Goal: Task Accomplishment & Management: Use online tool/utility

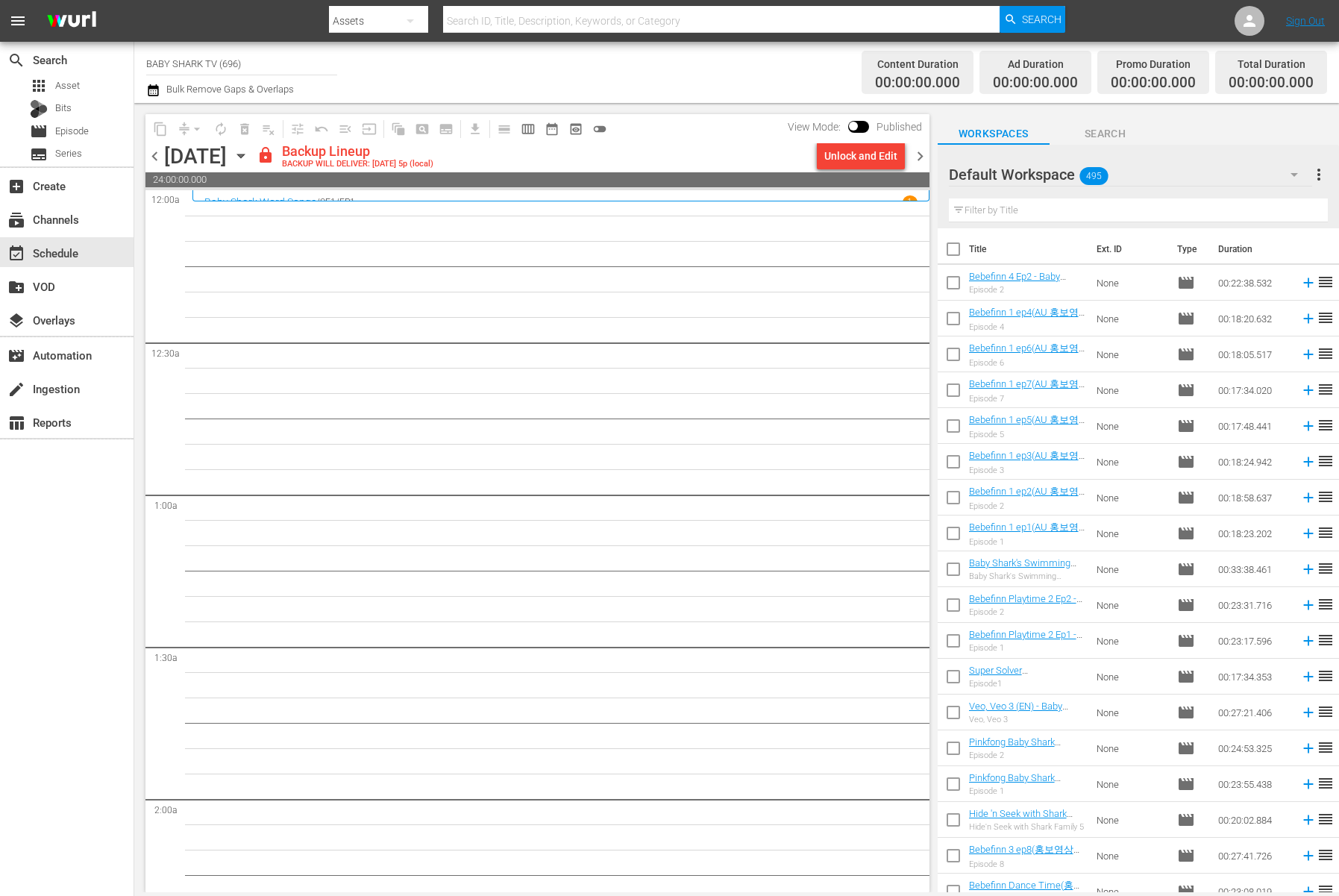
scroll to position [6600, 0]
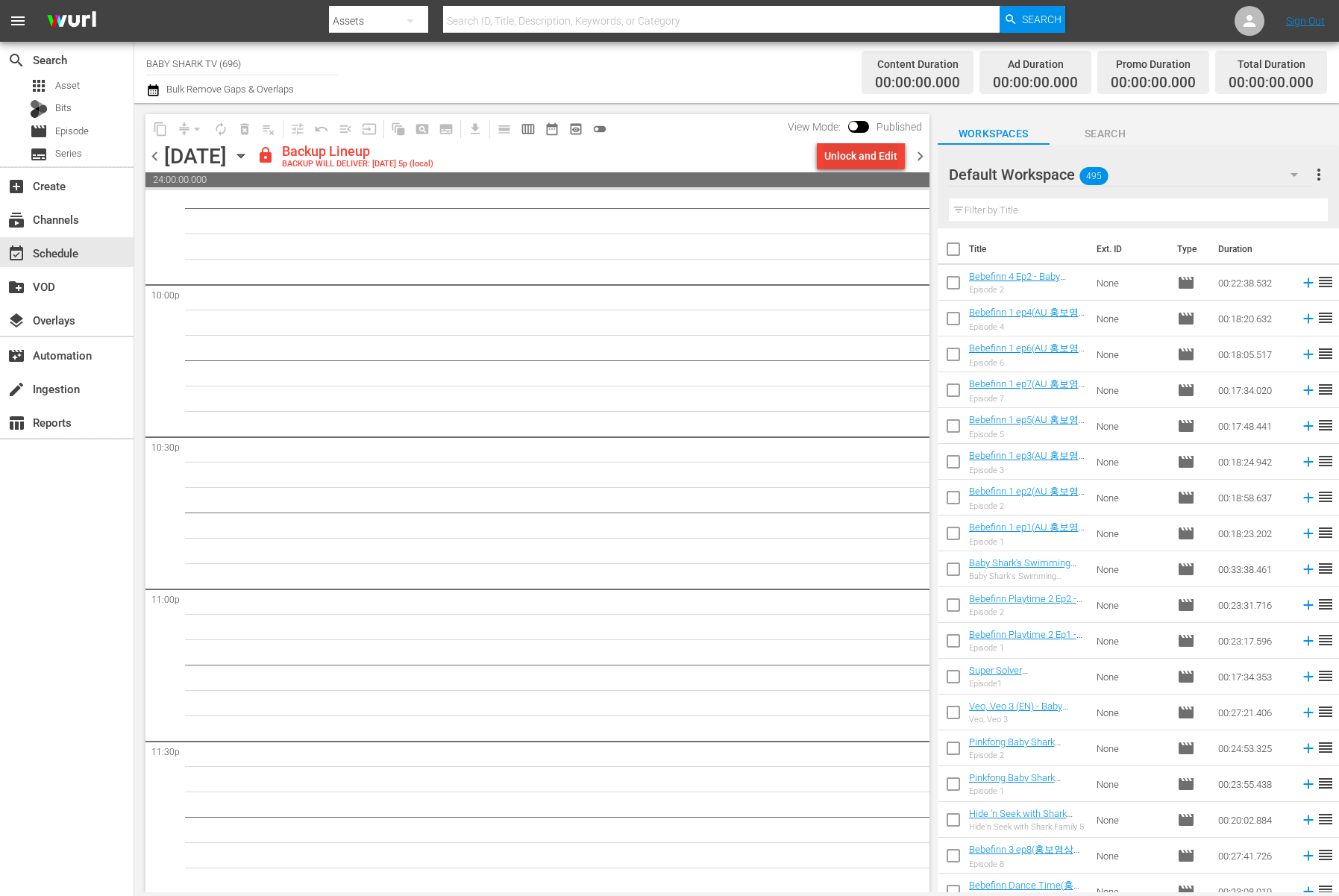
click at [887, 154] on div "Unlock and Edit" at bounding box center [860, 156] width 73 height 27
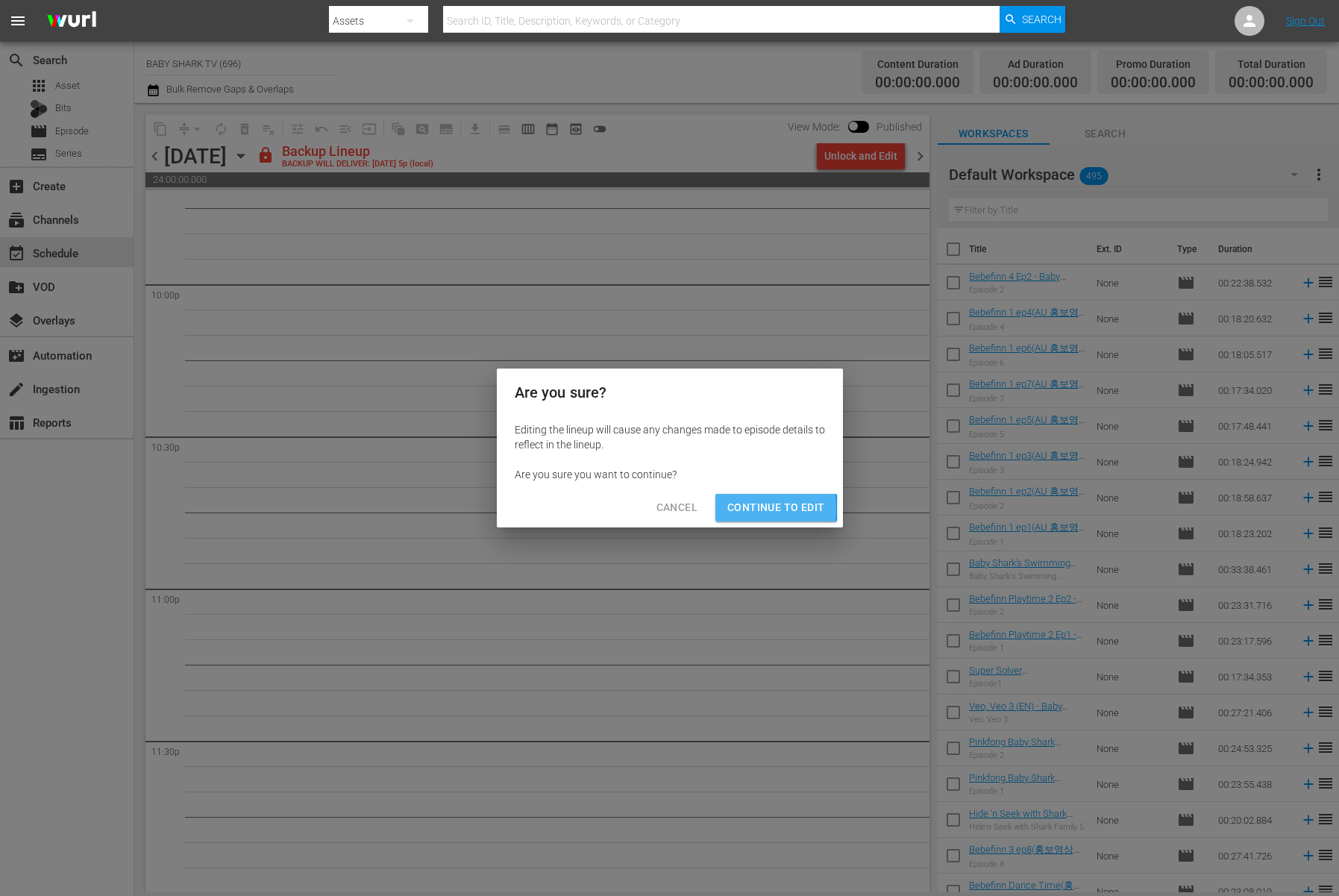
click at [723, 507] on button "Continue to Edit" at bounding box center [775, 508] width 121 height 28
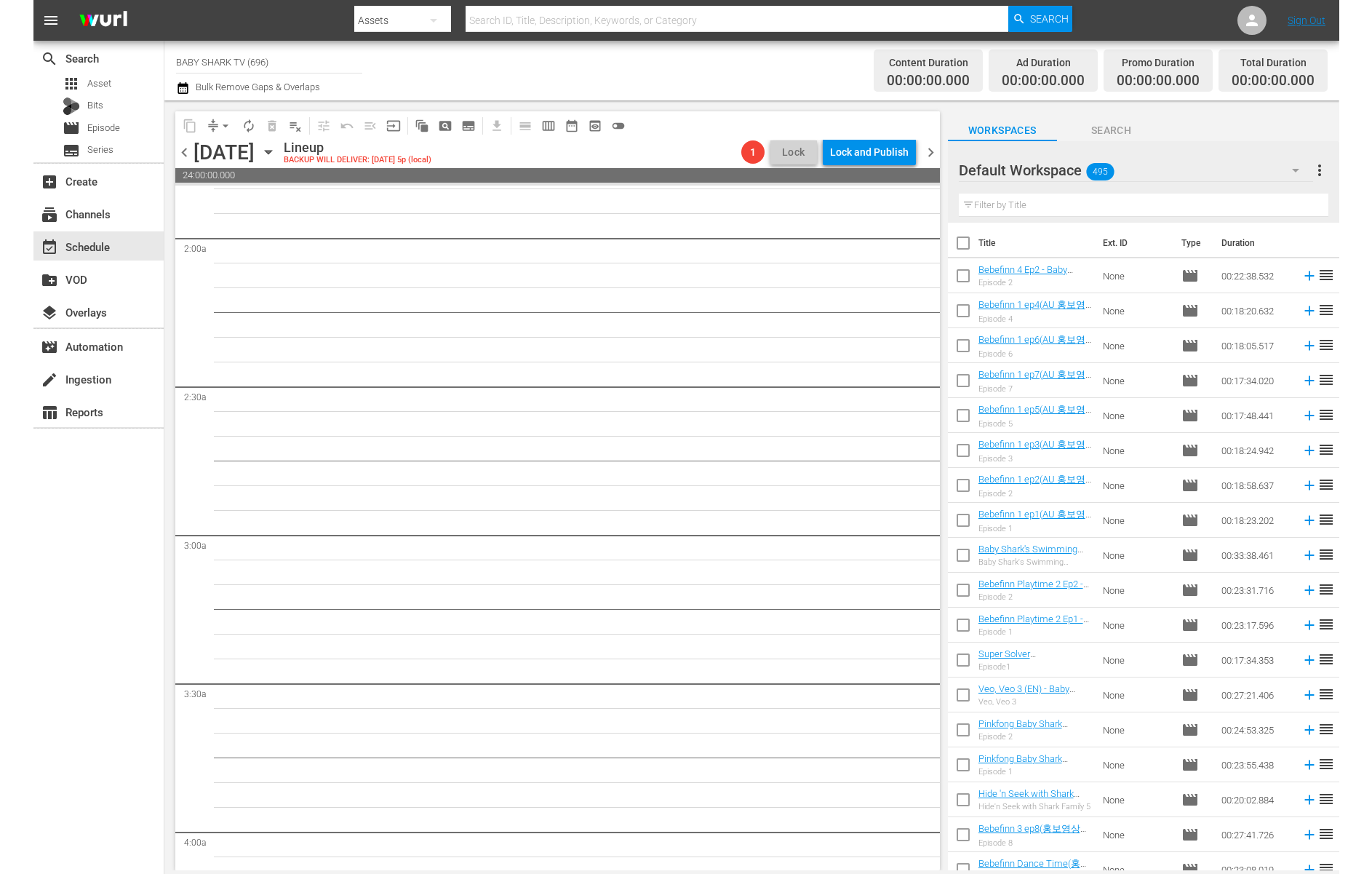
scroll to position [0, 0]
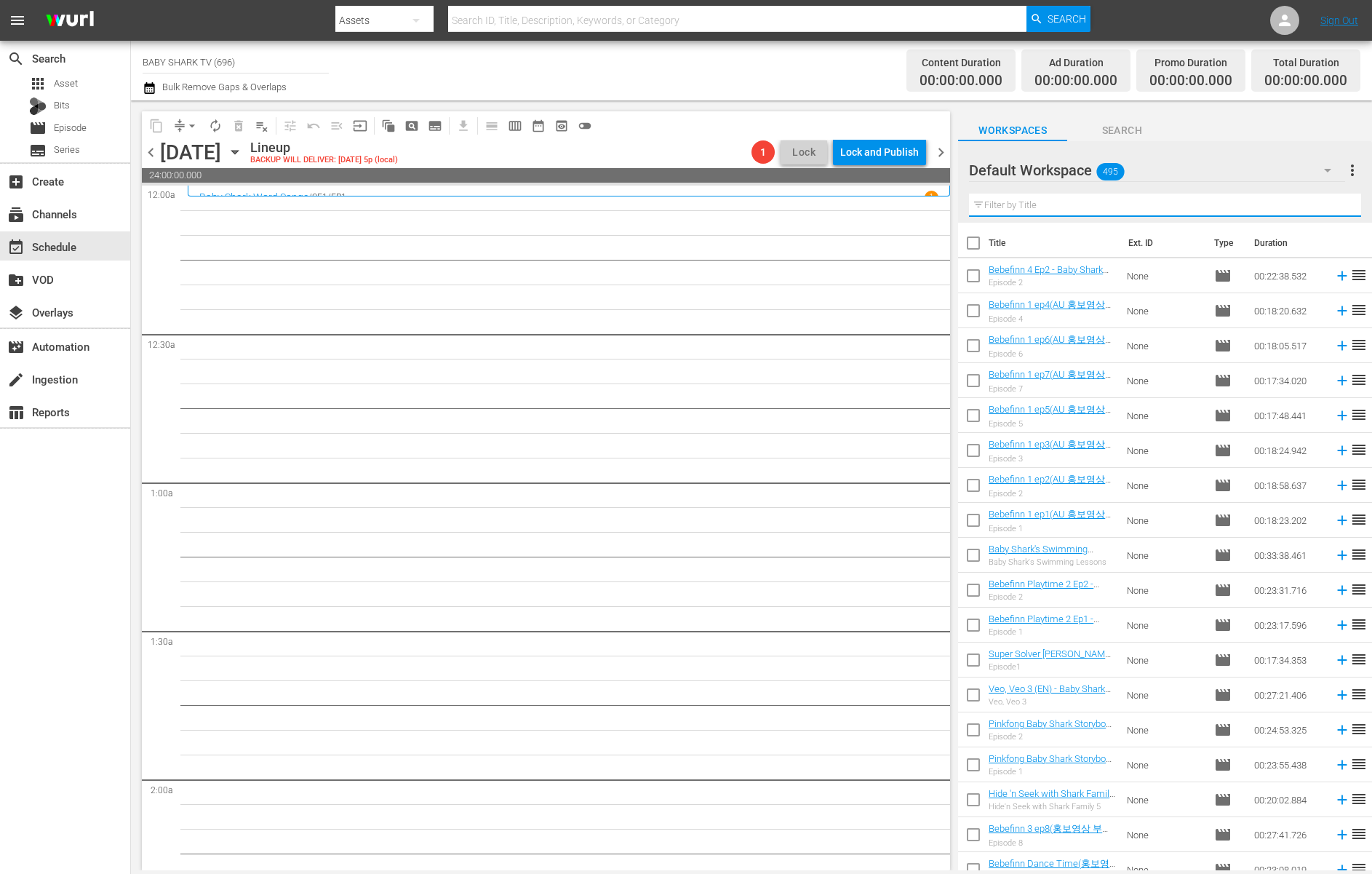
click at [1300, 211] on input "text" at bounding box center [1165, 205] width 392 height 23
paste input "Pinkfong Children's Fairy Tales 1"
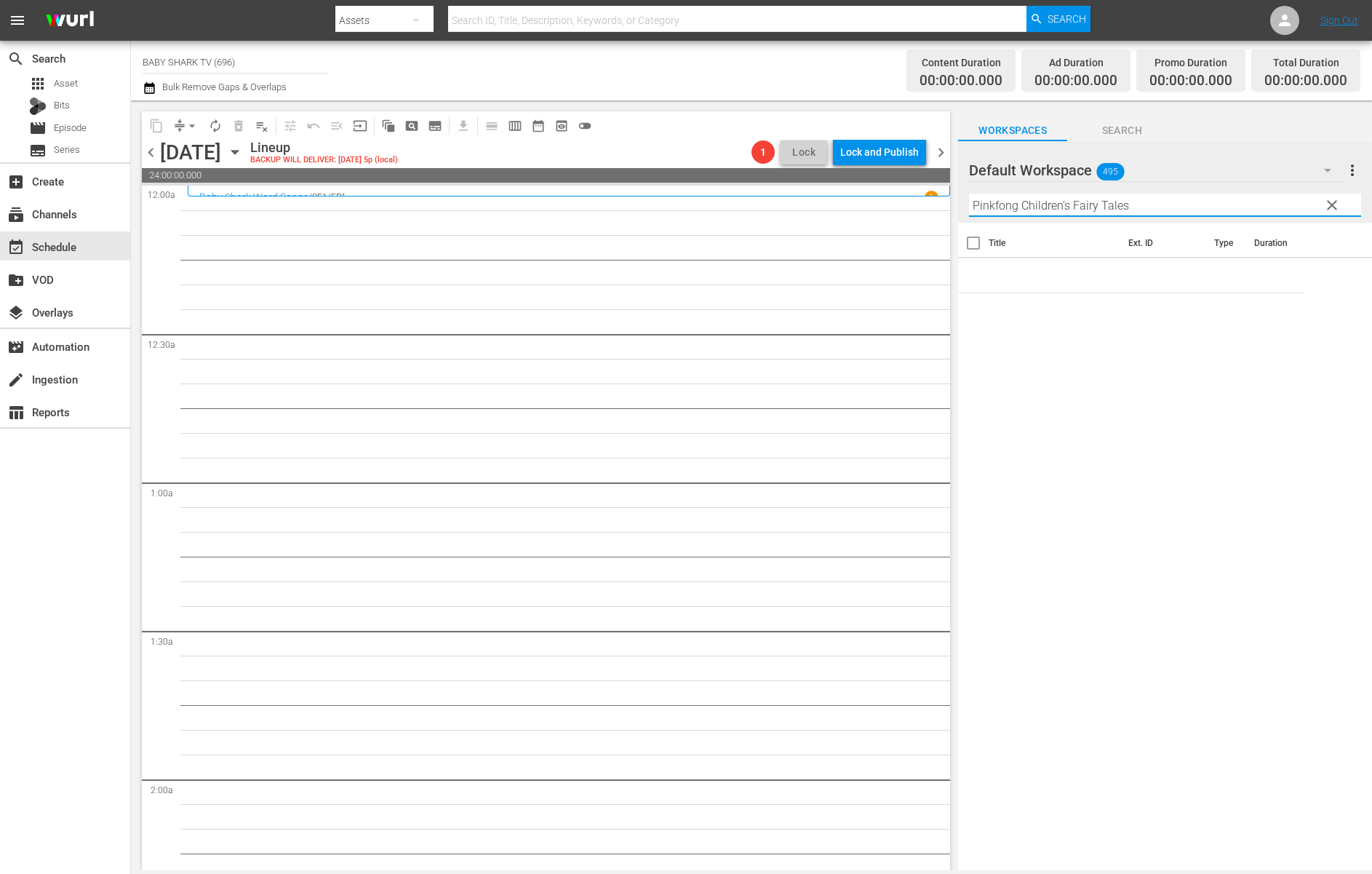
type input "Pinkfong Children's Fairy Tales"
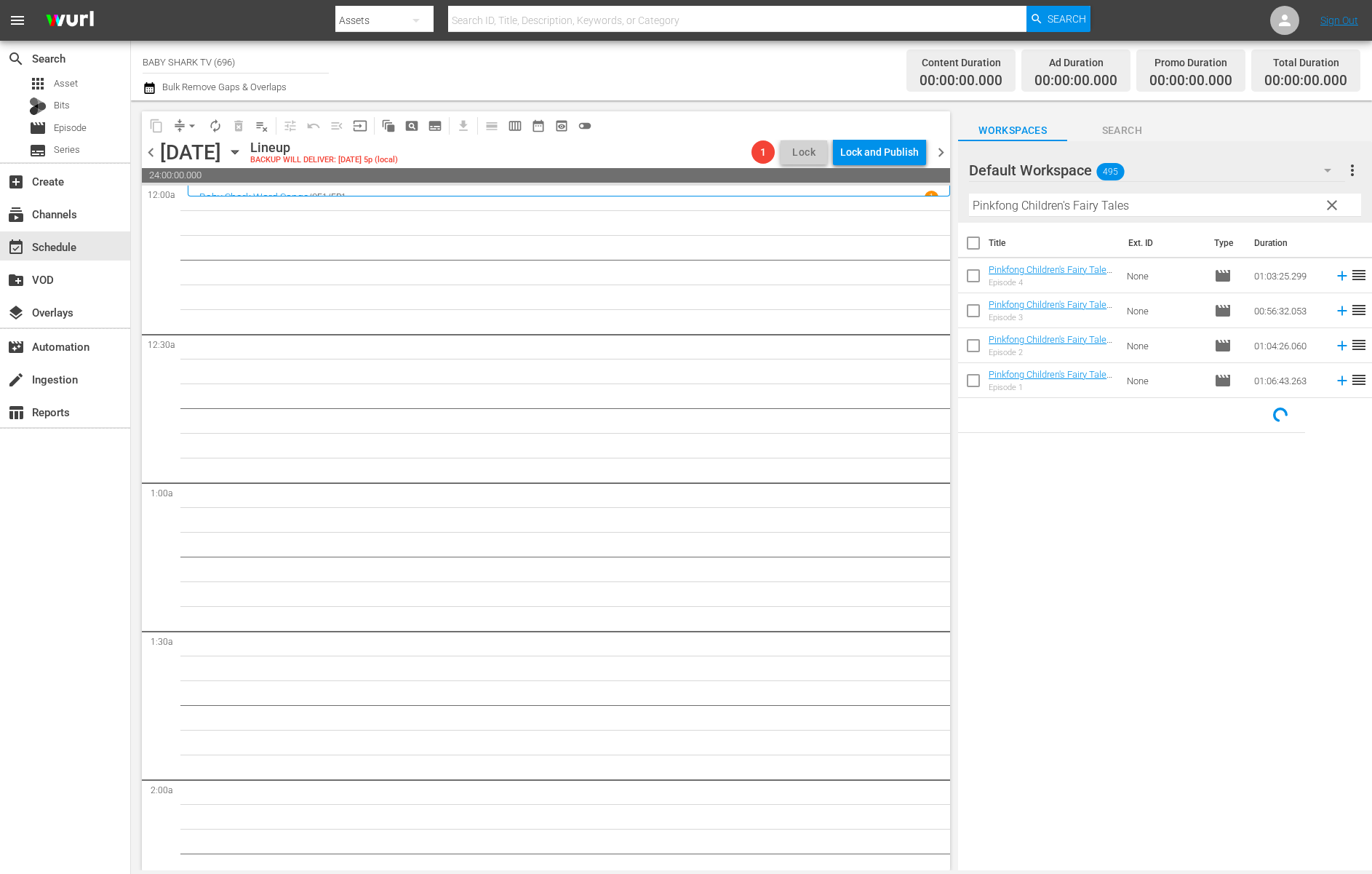
click at [1041, 506] on div "Title Ext. ID Type Duration Pinkfong Children's Fairy Tales 4 - Baby Shark TV -…" at bounding box center [1165, 547] width 414 height 649
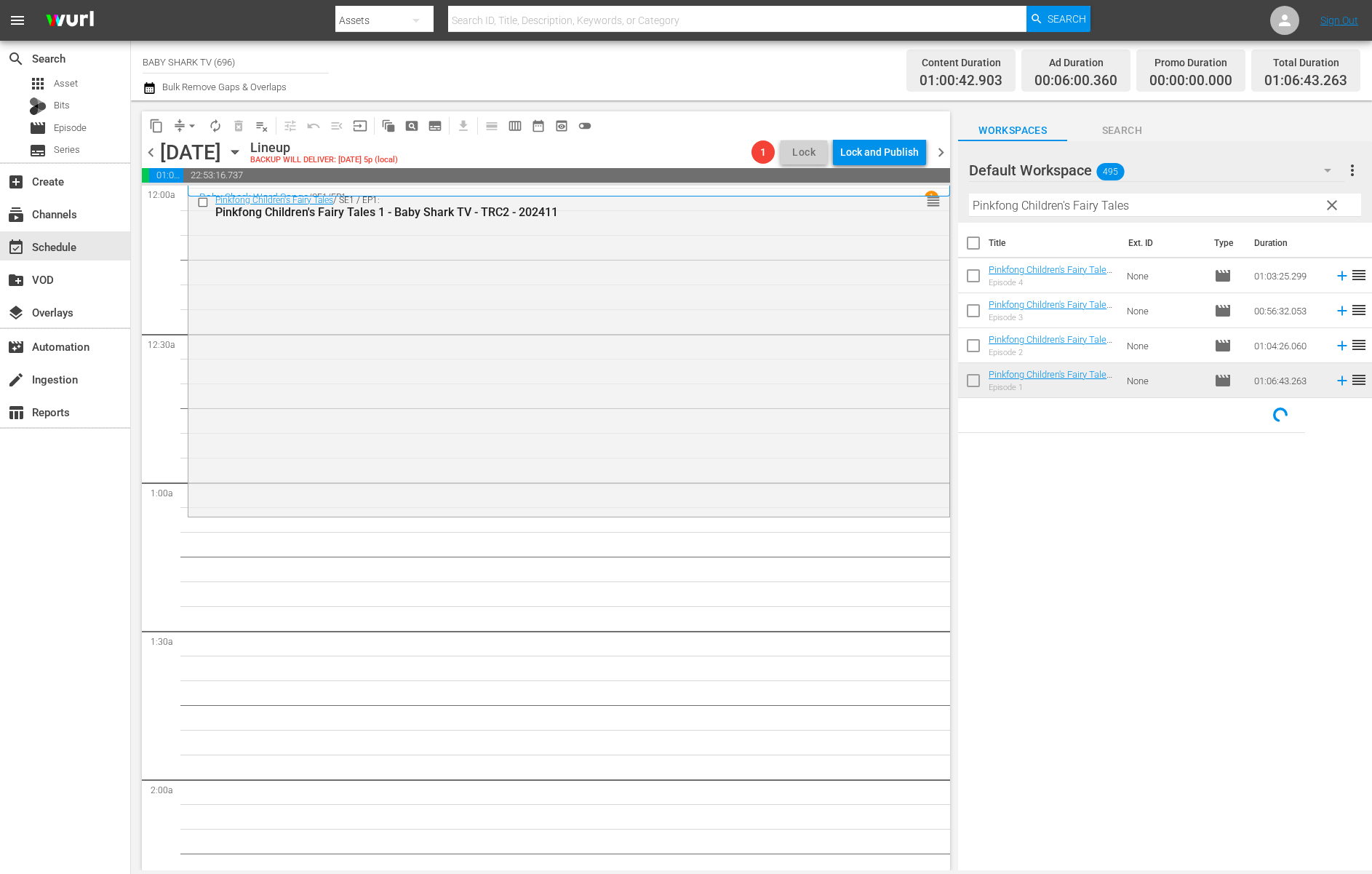
click at [1123, 539] on div "Title Ext. ID Type Duration Pinkfong Children's Fairy Tales 4 - Baby Shark TV -…" at bounding box center [1165, 547] width 414 height 649
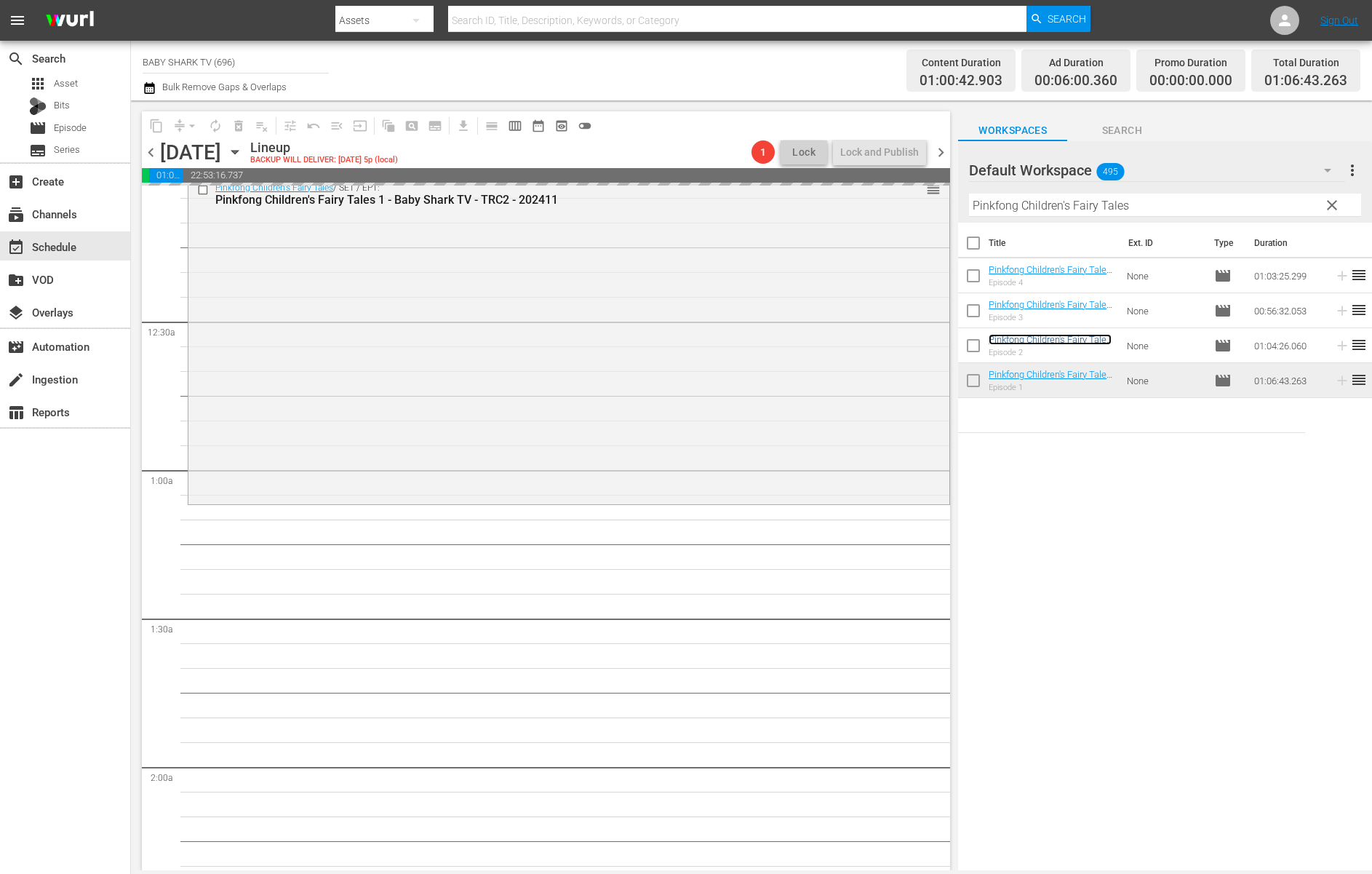
scroll to position [27, 0]
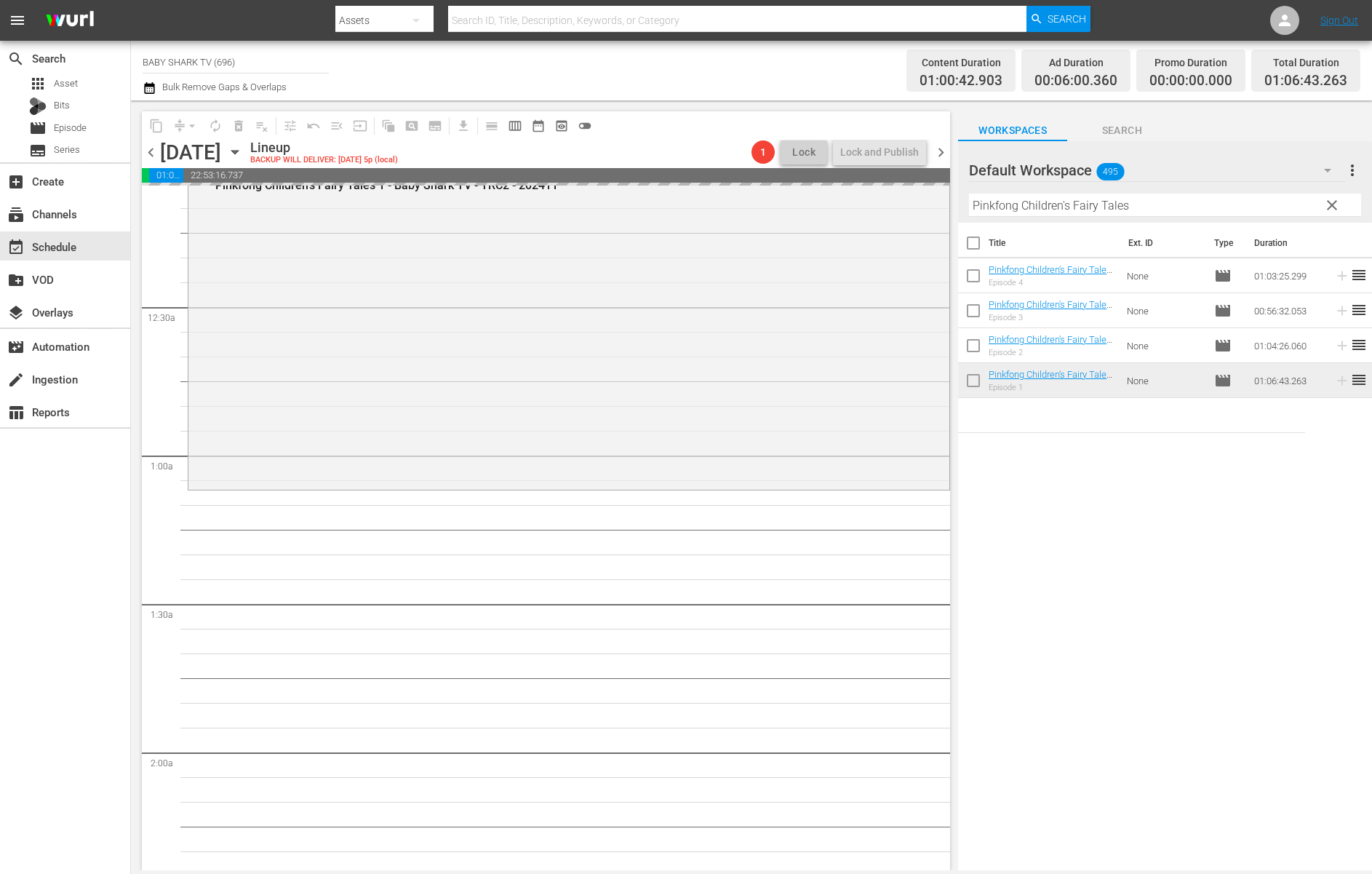
click at [1302, 203] on input "Pinkfong Children's Fairy Tales" at bounding box center [1165, 205] width 392 height 23
click at [1305, 203] on input "Pinkfong Children's Fairy Tales" at bounding box center [1165, 205] width 392 height 23
click at [1305, 209] on span "clear" at bounding box center [1331, 205] width 17 height 17
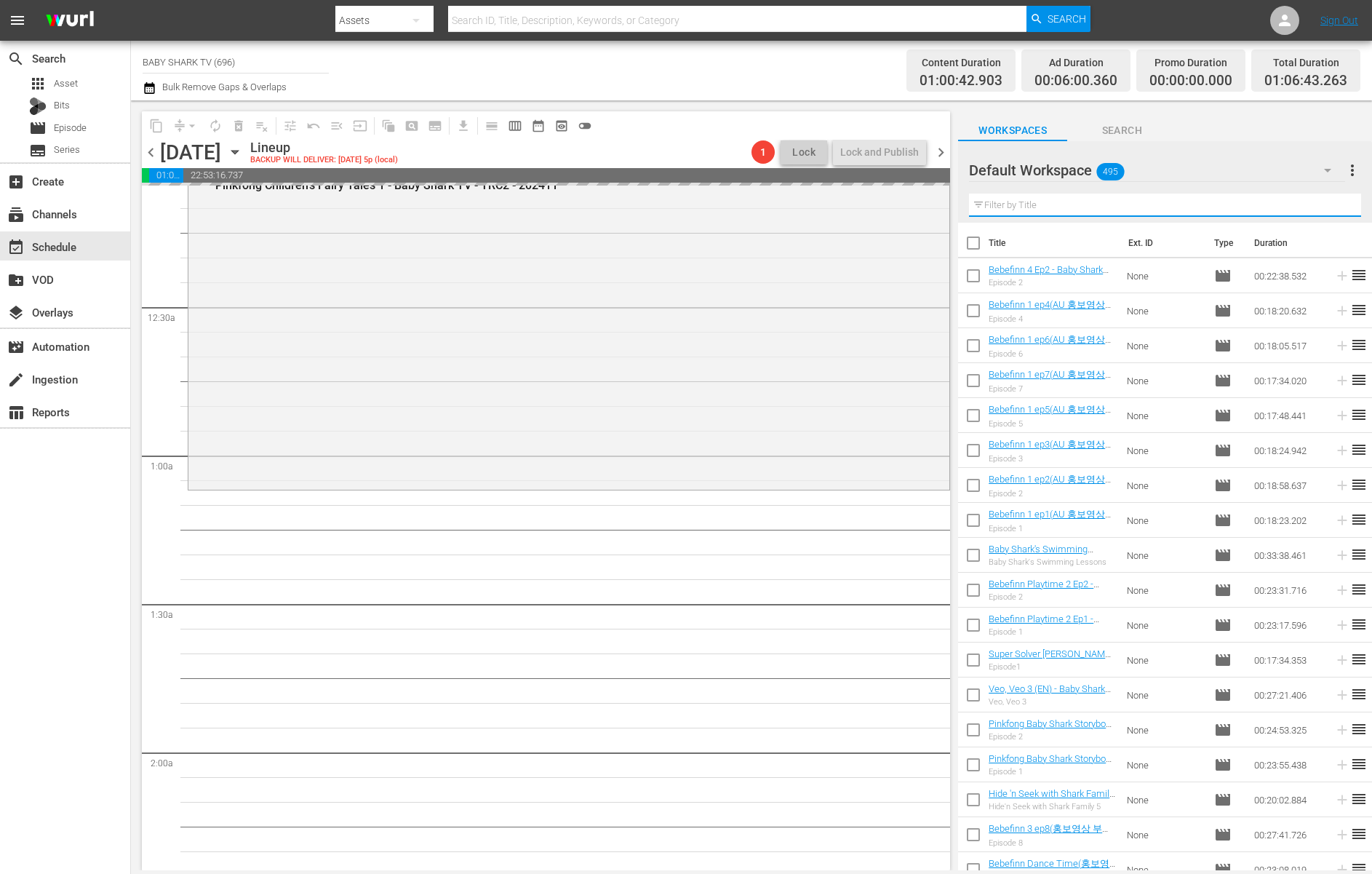
click at [1305, 209] on input "text" at bounding box center [1165, 205] width 392 height 23
click at [1303, 209] on input "text" at bounding box center [1165, 205] width 392 height 23
click at [1296, 207] on input "text" at bounding box center [1165, 205] width 392 height 23
paste input "Learn Colors with Hogi ep5"
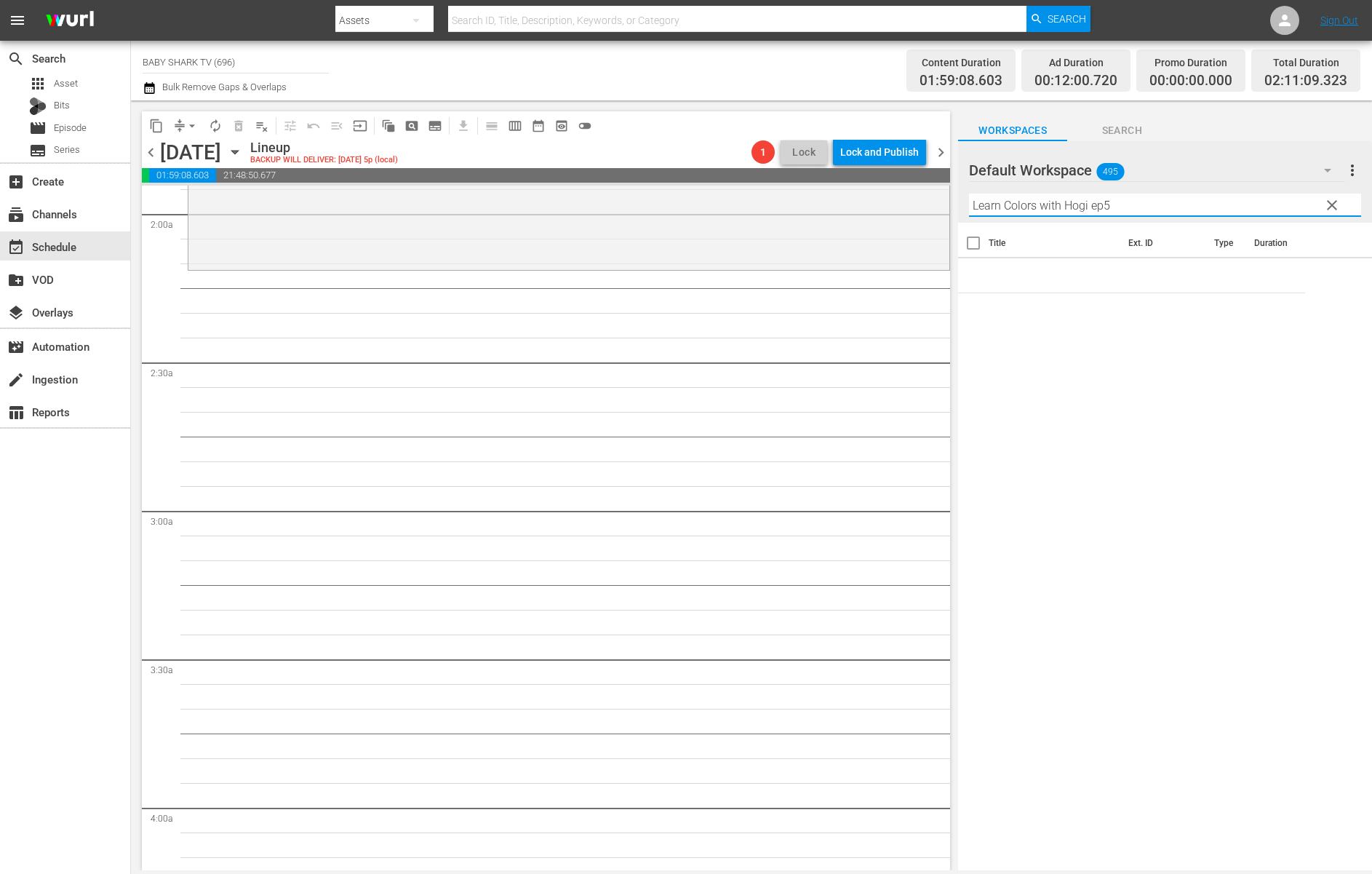
scroll to position [568, 0]
click at [1194, 363] on div "Title Ext. ID Type Duration" at bounding box center [1165, 547] width 414 height 649
click at [1194, 206] on input "Learn Colors with Hogi ep5" at bounding box center [1165, 205] width 392 height 23
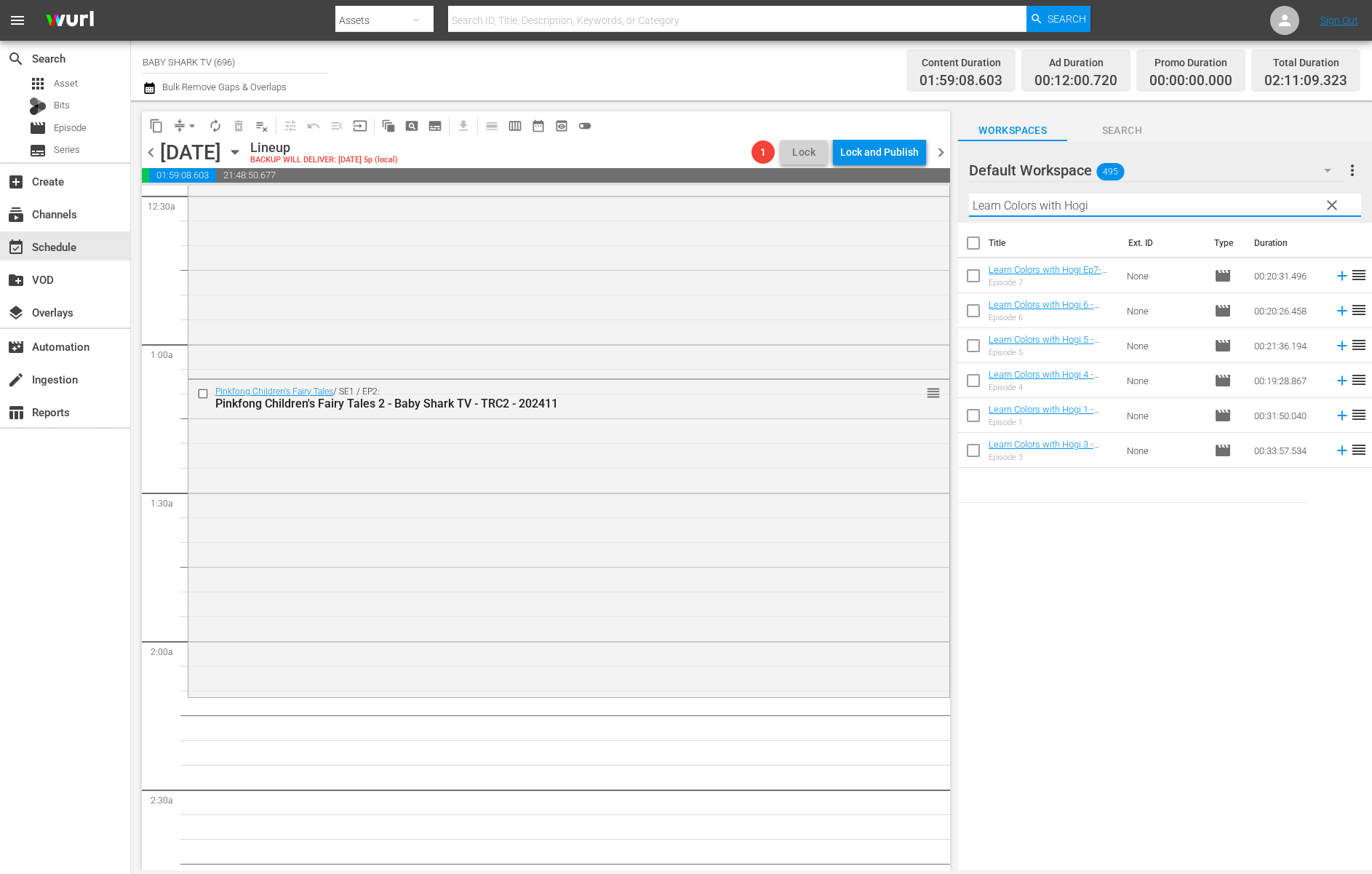
scroll to position [275, 0]
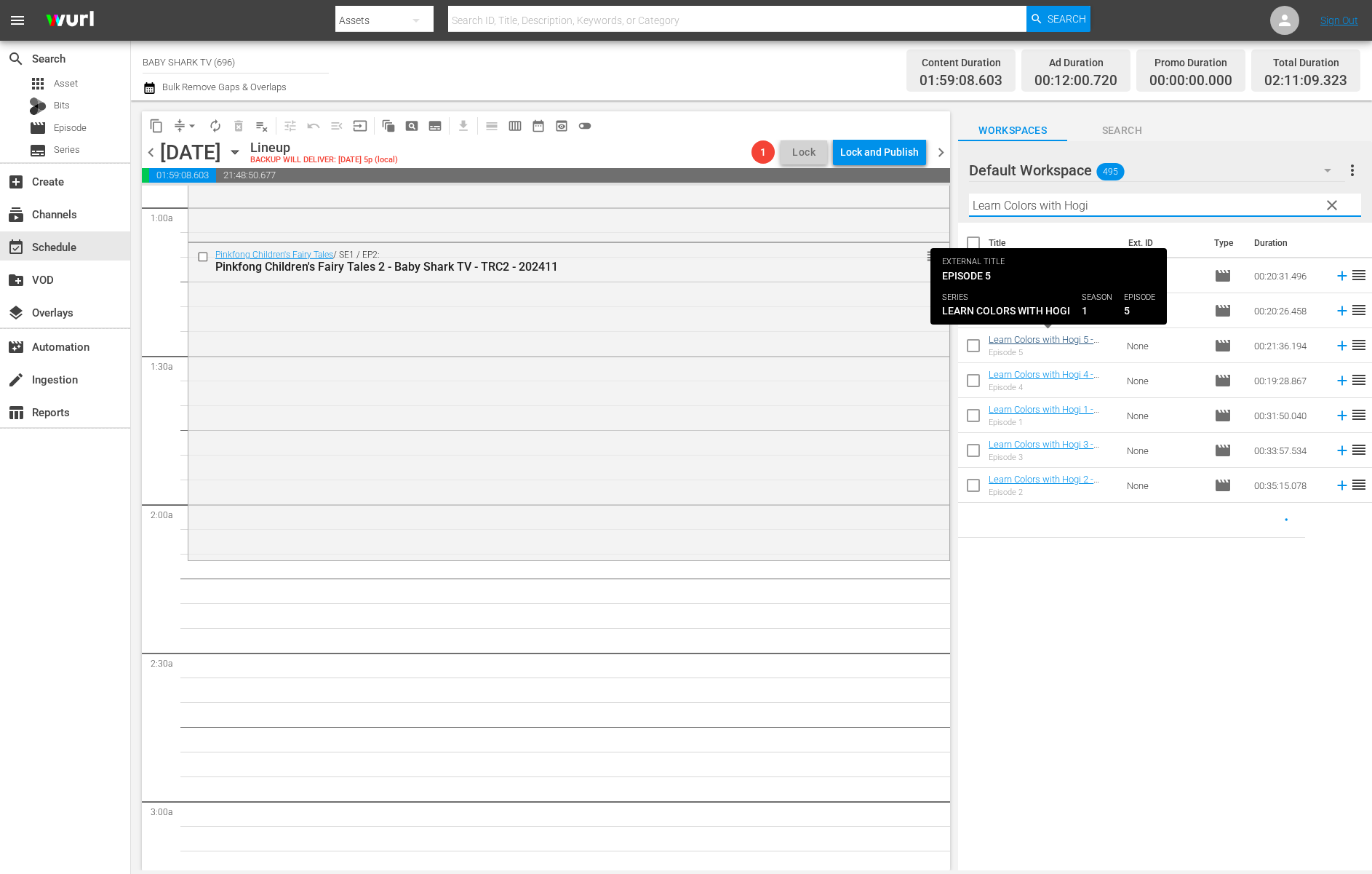
type input "Learn Colors with Hogi"
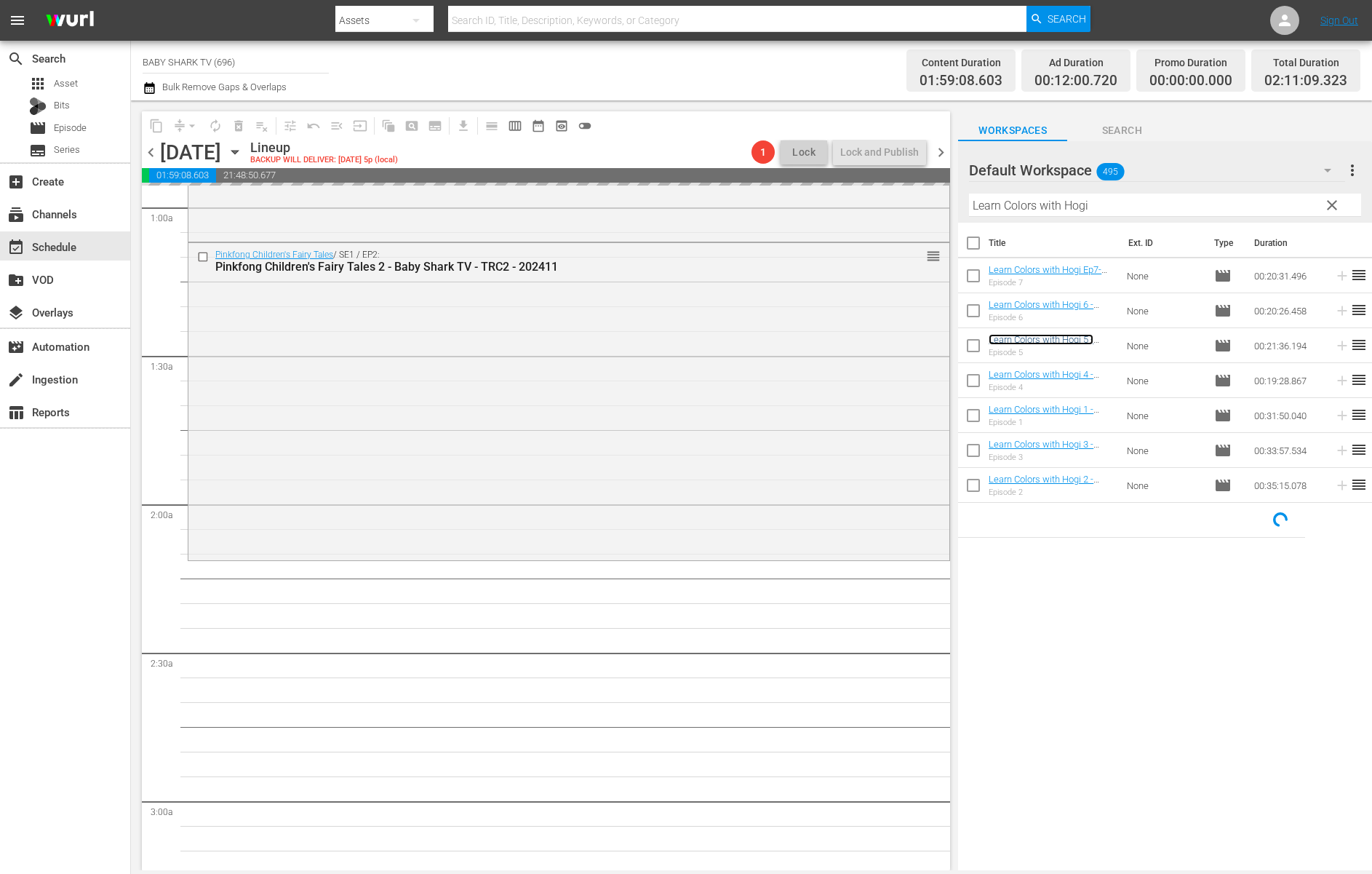
scroll to position [588, 0]
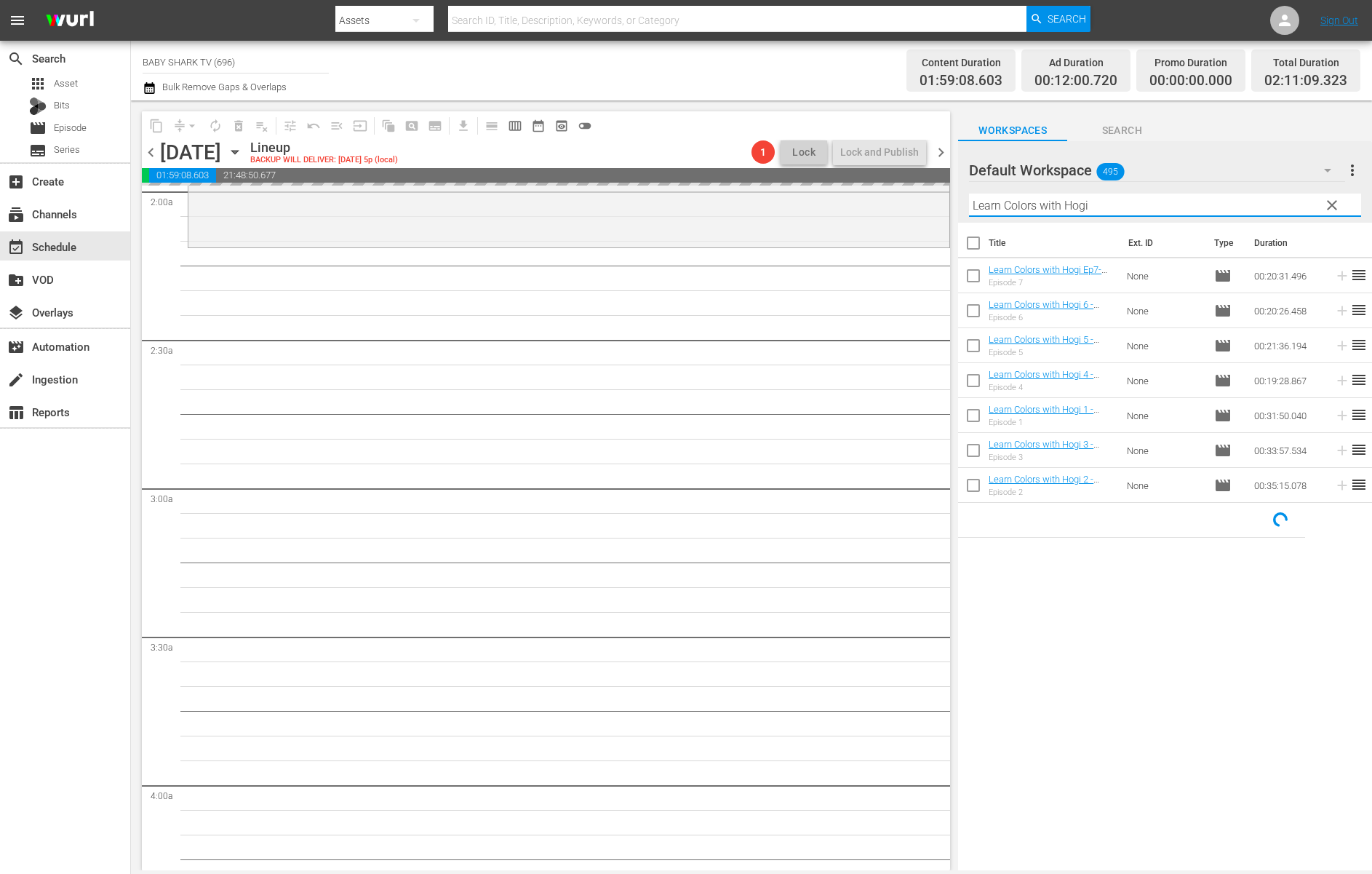
click at [1305, 204] on input "Learn Colors with Hogi" at bounding box center [1165, 205] width 392 height 23
click at [1305, 204] on button "clear" at bounding box center [1331, 204] width 23 height 23
click at [1305, 204] on input "Learn Colors with Hogi" at bounding box center [1165, 205] width 392 height 23
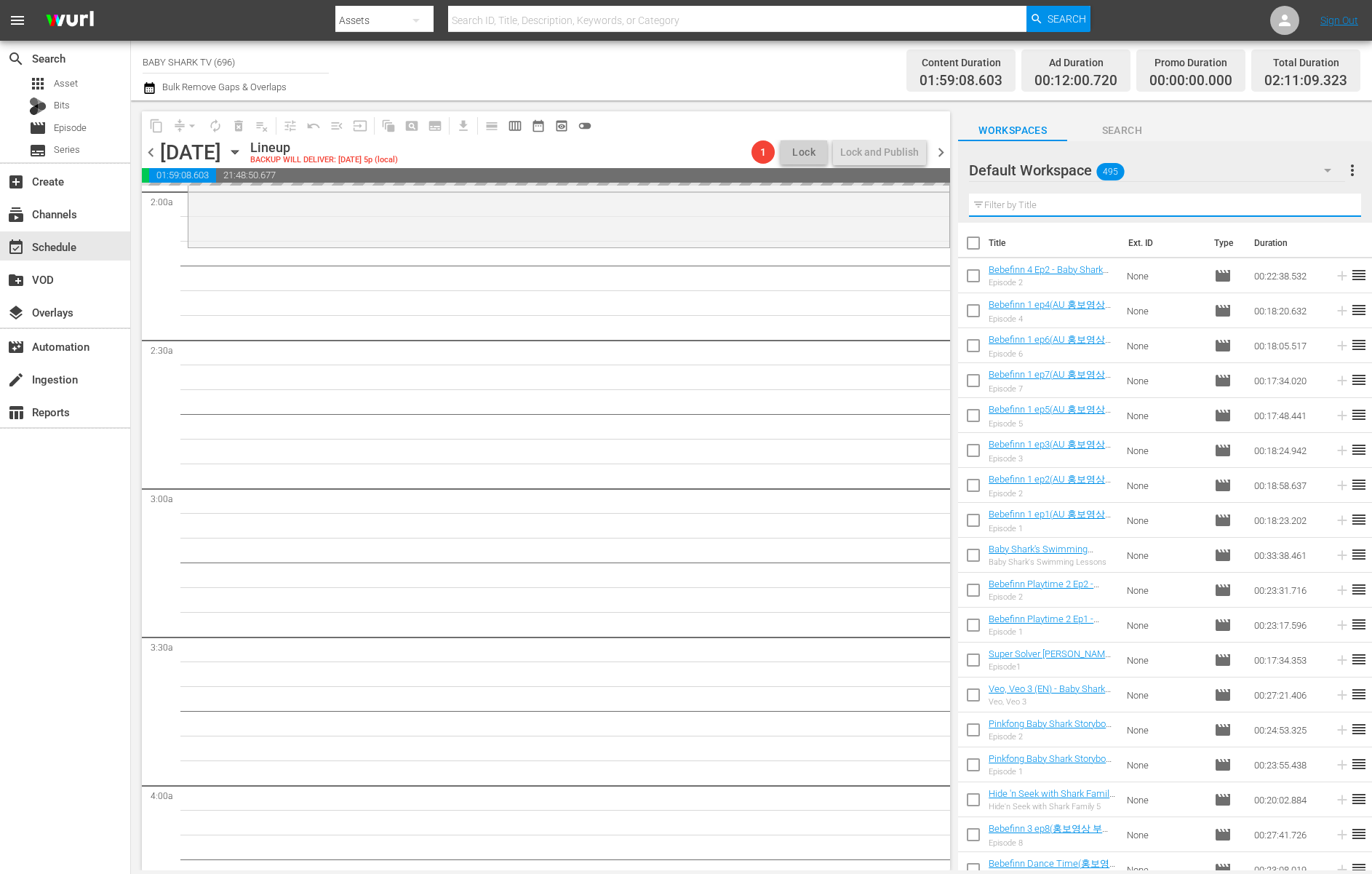
drag, startPoint x: 1330, startPoint y: 204, endPoint x: 1294, endPoint y: 204, distance: 36.0
click at [1305, 204] on input "text" at bounding box center [1165, 205] width 392 height 23
click at [1294, 204] on input "text" at bounding box center [1165, 205] width 392 height 23
paste input "Bebefinn My Pet, My Buddy"
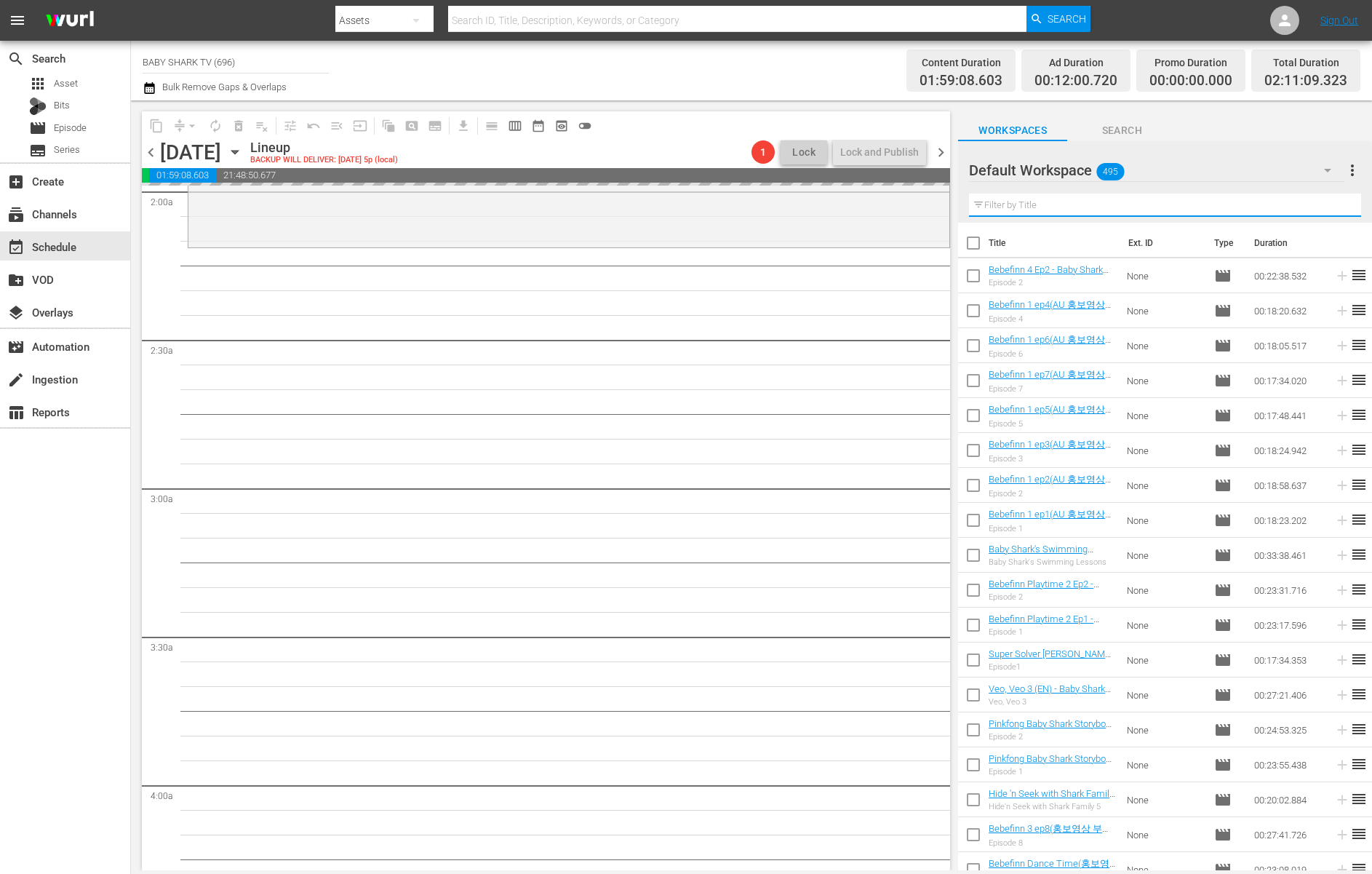
click at [1294, 204] on input "text" at bounding box center [1165, 205] width 392 height 23
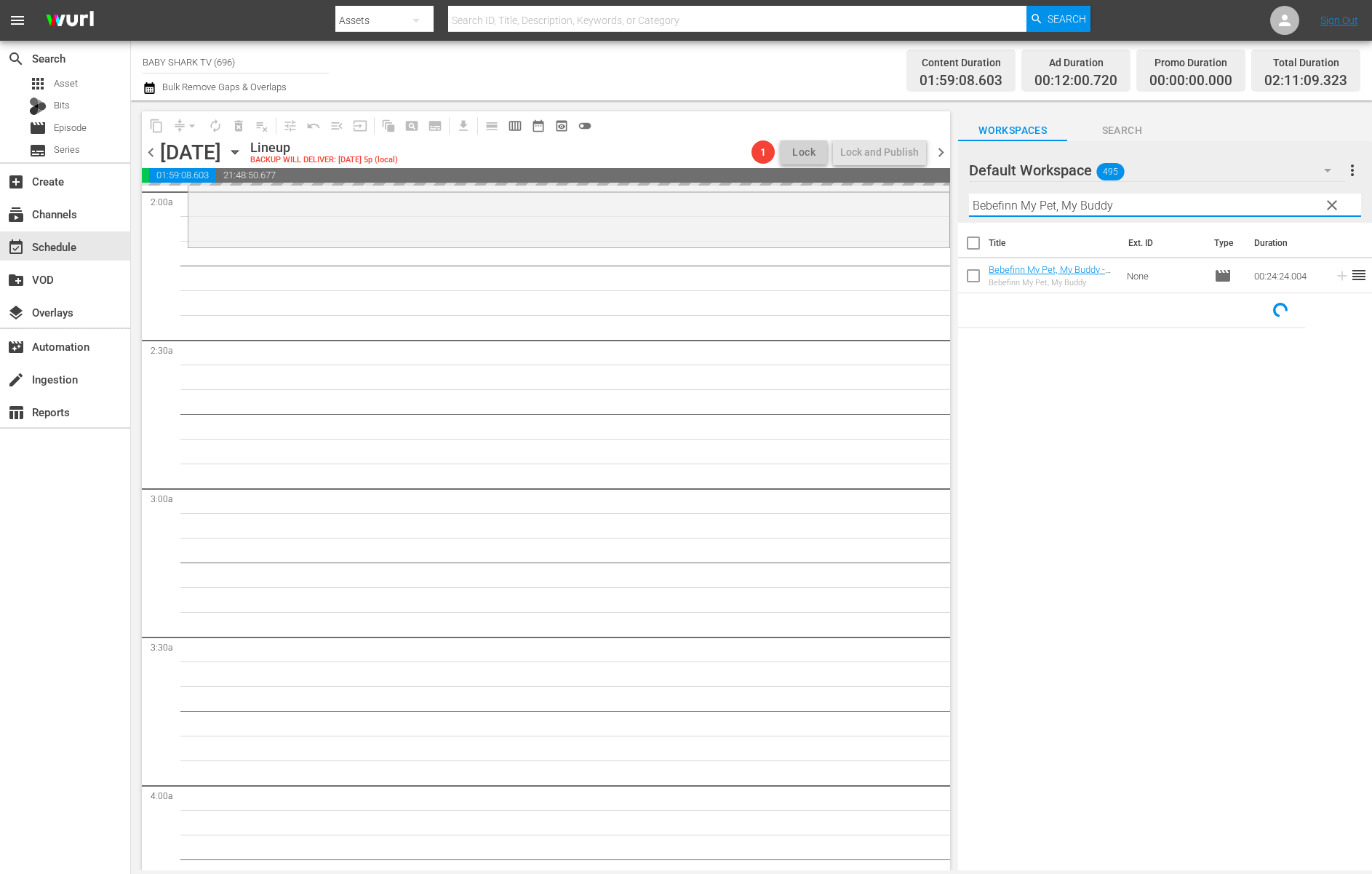
type input "Bebefinn My Pet, My Buddy"
click at [1218, 217] on hr at bounding box center [1165, 216] width 392 height 2
click at [1222, 213] on input "Bebefinn My Pet, My Buddy" at bounding box center [1165, 205] width 392 height 23
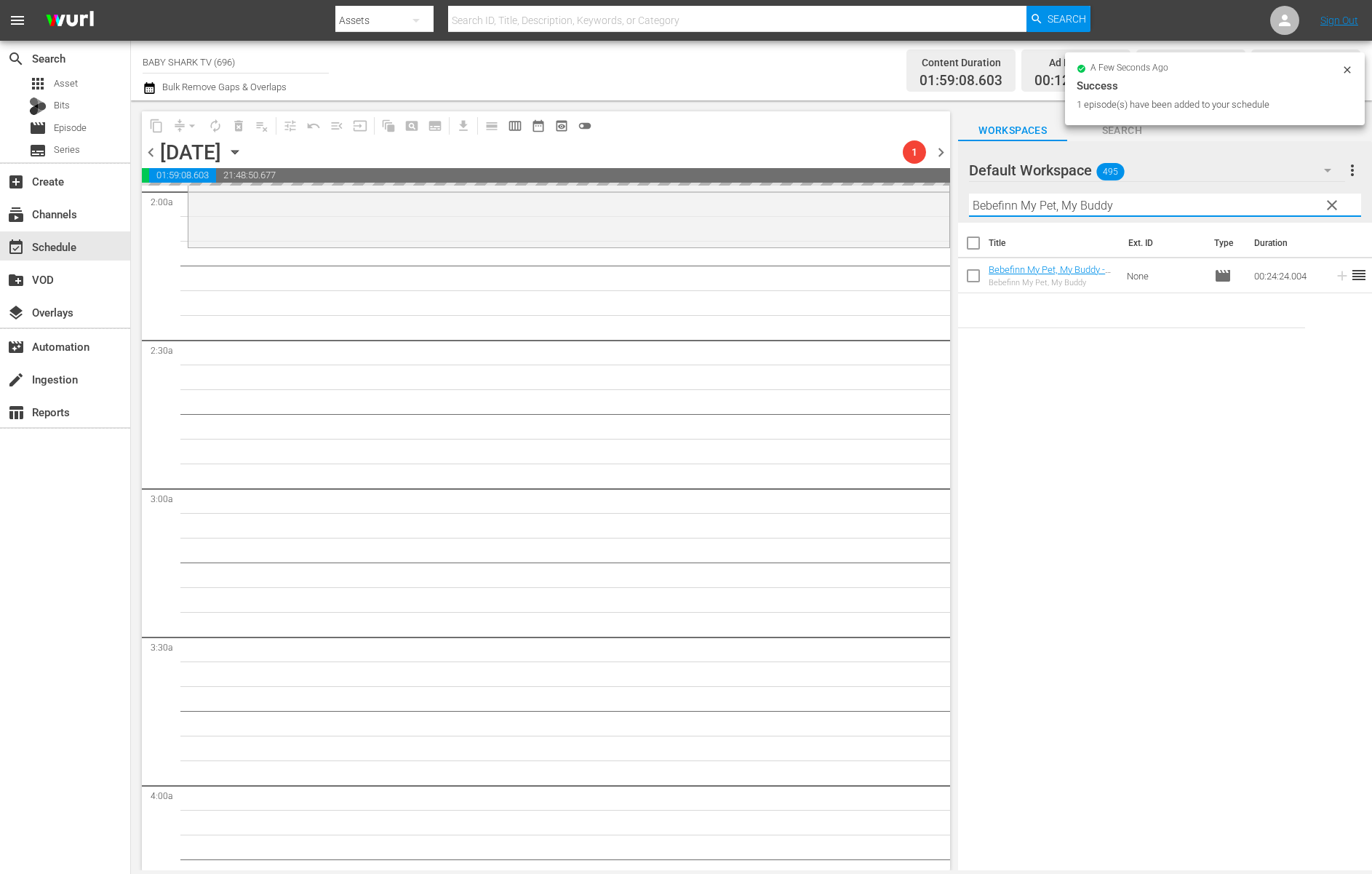
click at [1229, 209] on input "Bebefinn My Pet, My Buddy" at bounding box center [1165, 205] width 392 height 23
click at [1109, 385] on div "Title Ext. ID Type Duration Bebefinn My Pet, My Buddy - Baby Shark TV - TRC2 - …" at bounding box center [1165, 547] width 414 height 649
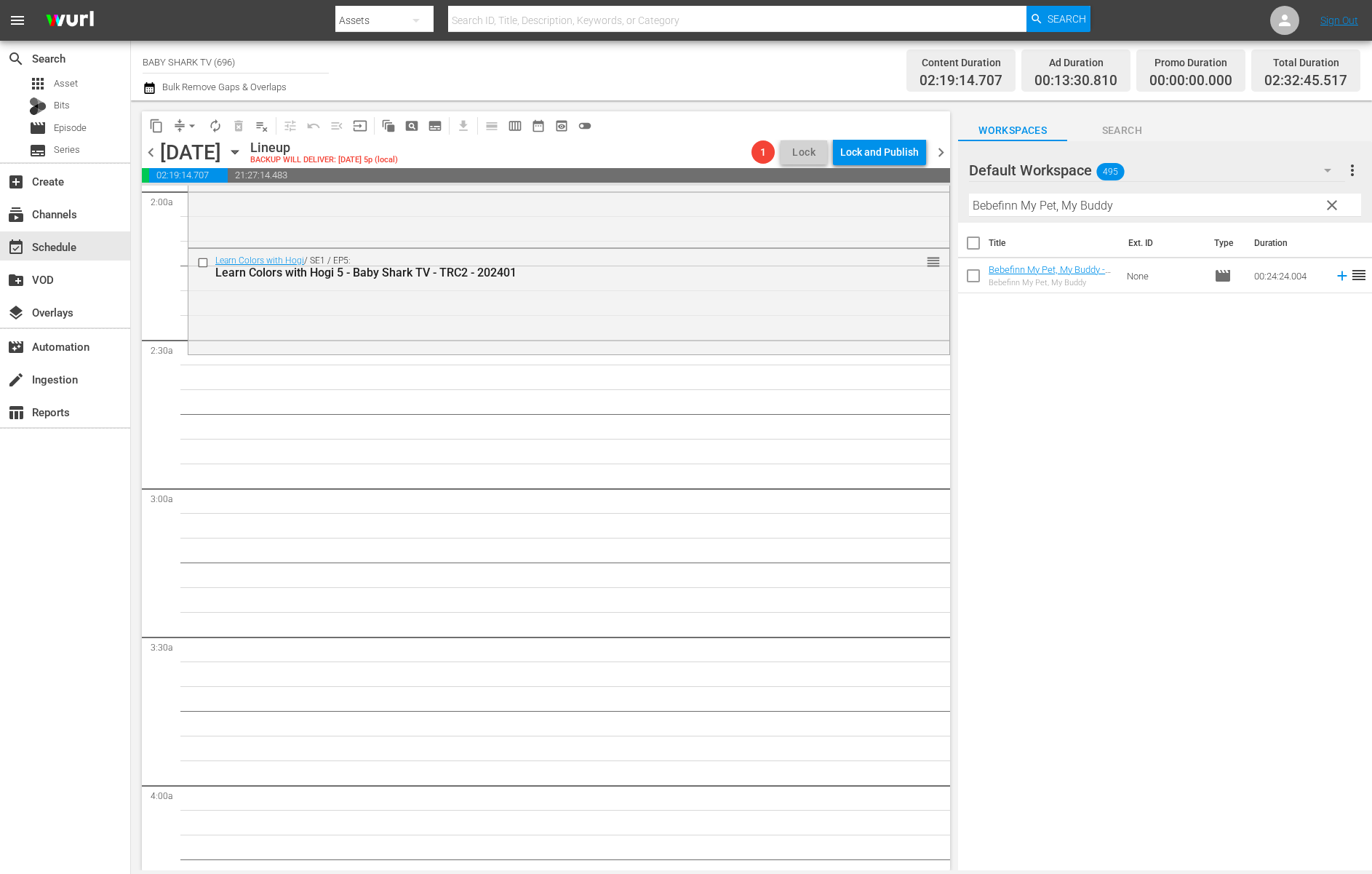
click at [1118, 348] on div "Title Ext. ID Type Duration Bebefinn My Pet, My Buddy - Baby Shark TV - TRC2 - …" at bounding box center [1165, 547] width 414 height 649
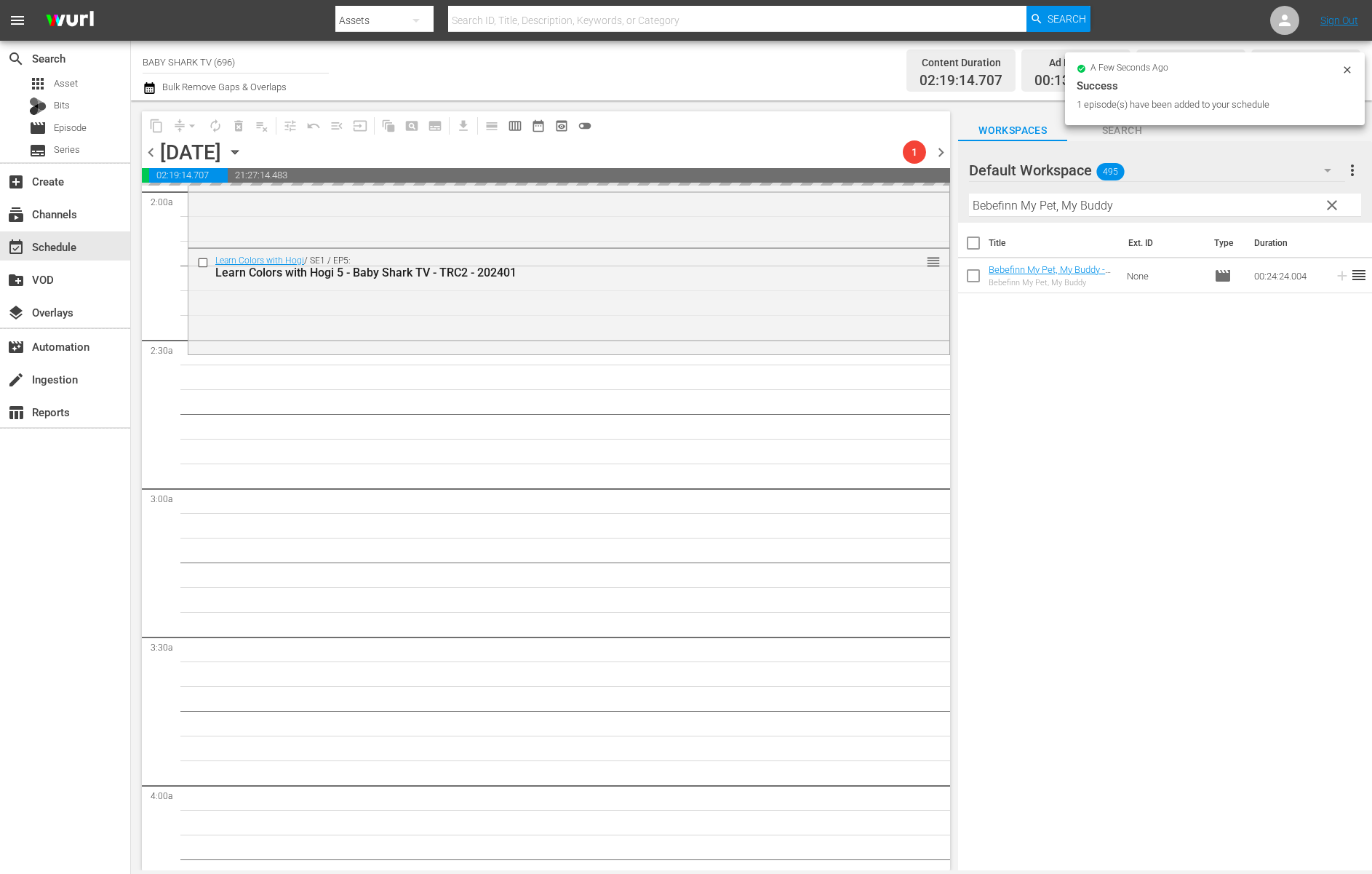
drag, startPoint x: 1070, startPoint y: 273, endPoint x: 0, endPoint y: 38, distance: 1095.5
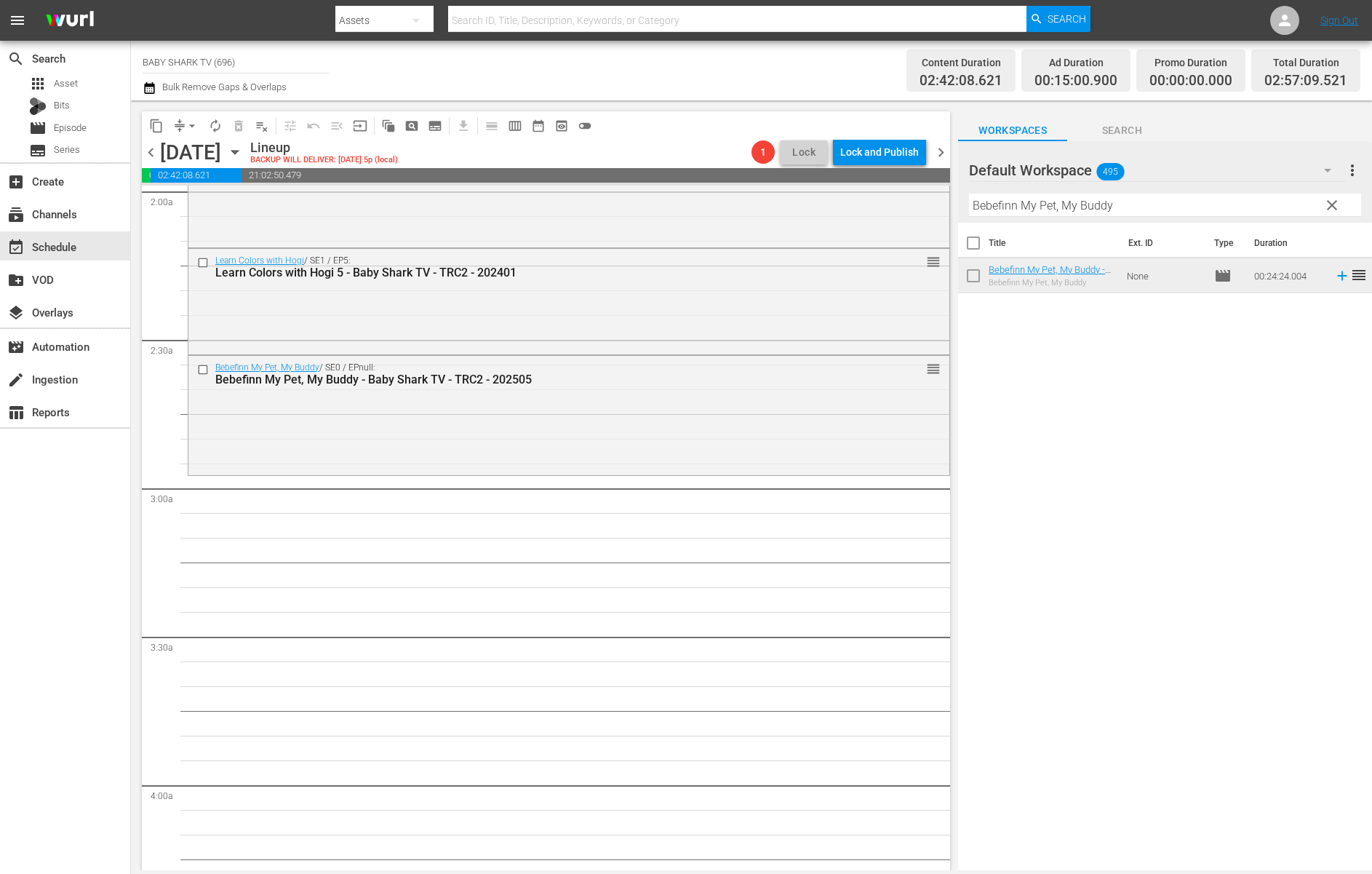
click at [1037, 421] on div "Title Ext. ID Type Duration Bebefinn My Pet, My Buddy - Baby Shark TV - TRC2 - …" at bounding box center [1165, 547] width 414 height 649
click at [1175, 363] on div "Title Ext. ID Type Duration Bebefinn My Pet, My Buddy - Baby Shark TV - TRC2 - …" at bounding box center [1165, 547] width 414 height 649
click at [1305, 205] on button "clear" at bounding box center [1331, 204] width 23 height 23
click at [1305, 206] on input "Bebefinn My Pet, My Buddy" at bounding box center [1165, 205] width 392 height 23
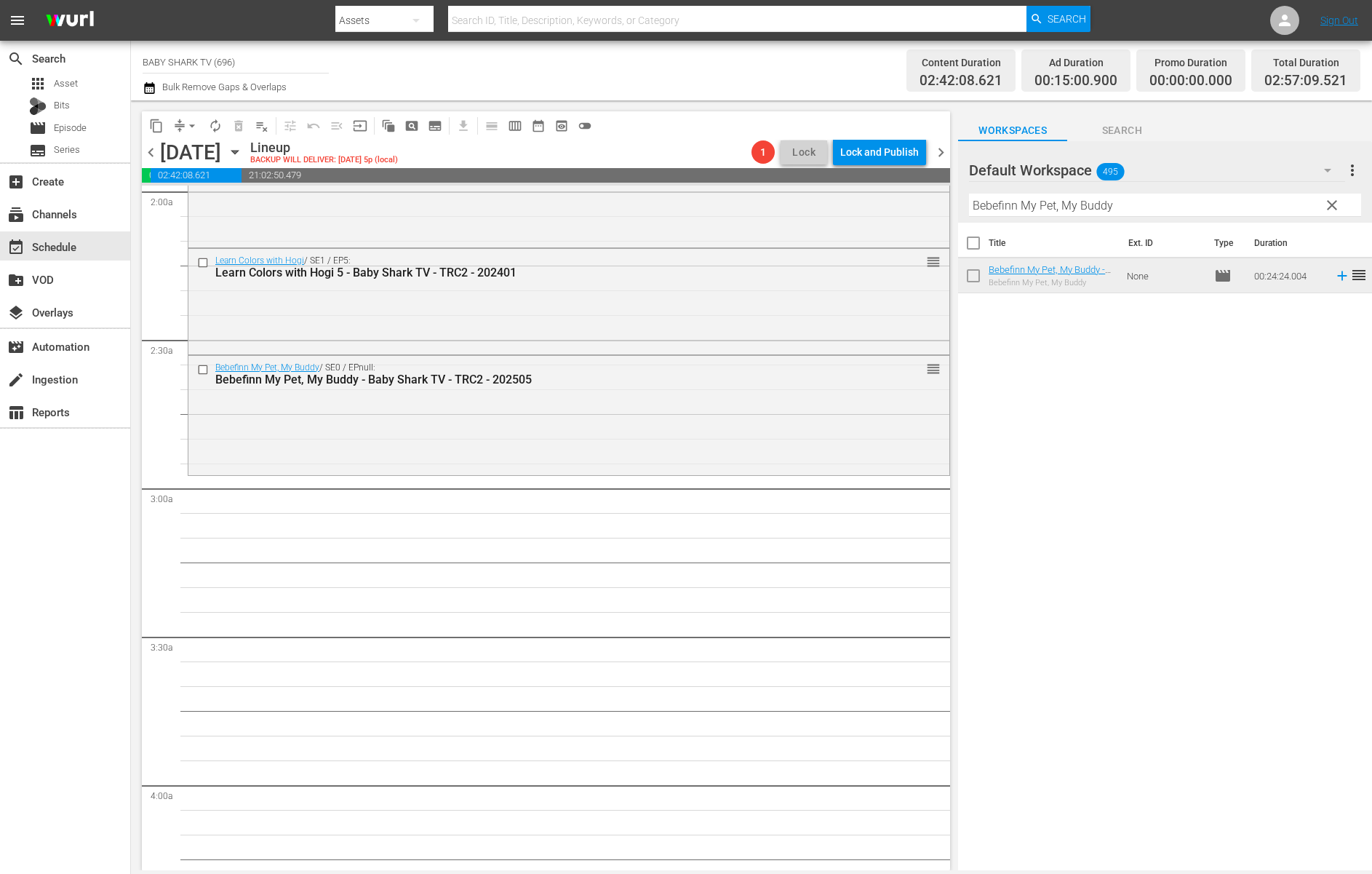
click at [1305, 205] on input "Bebefinn My Pet, My Buddy" at bounding box center [1165, 205] width 392 height 23
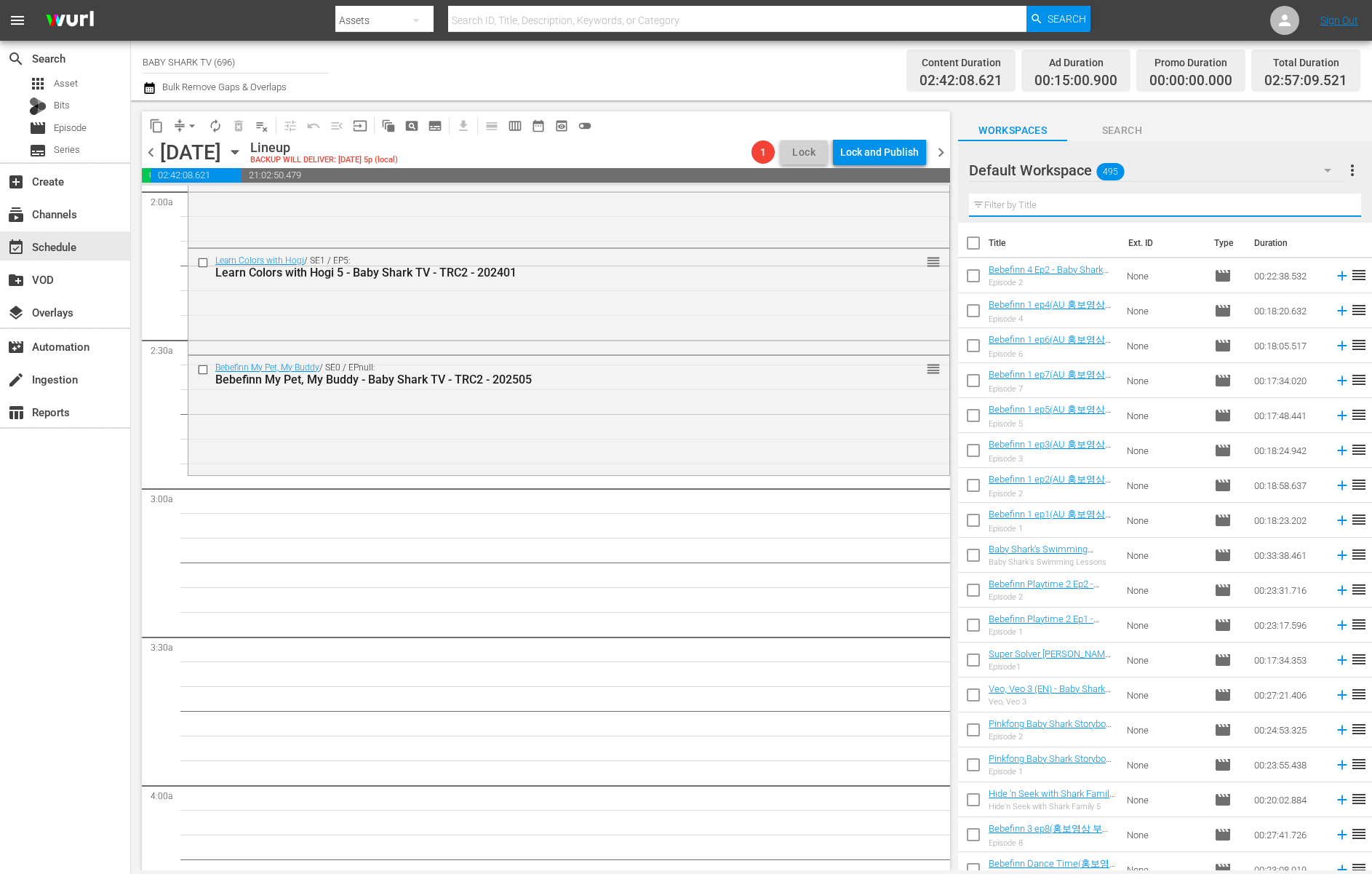
click at [1305, 205] on input "text" at bounding box center [1165, 205] width 392 height 23
paste input "I Want to Play with Baby Shark Ep1"
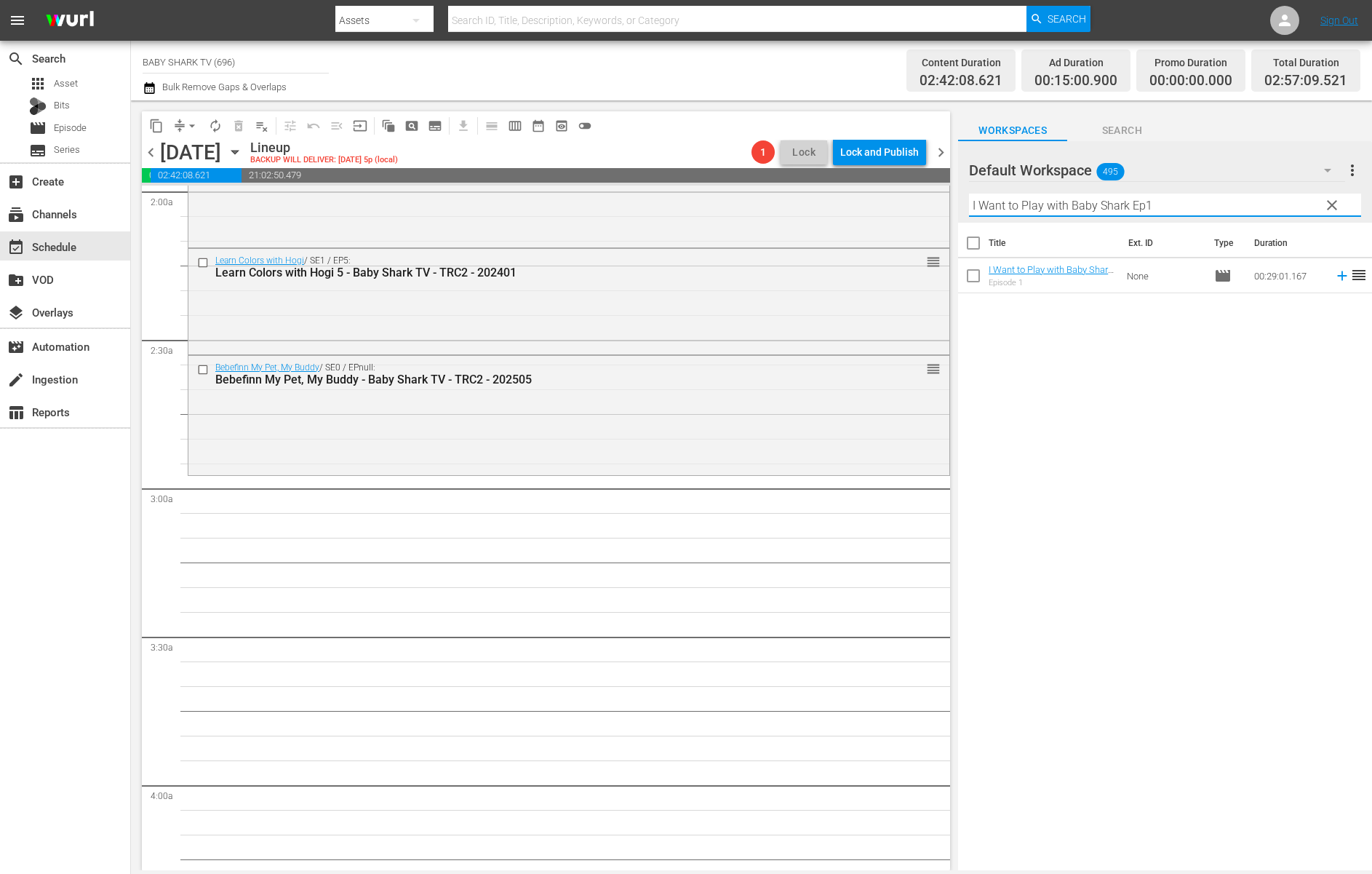
type input "I Want to Play with Baby Shark Ep1"
click at [1140, 419] on div "Title Ext. ID Type Duration I Want to Play with Baby Shark Ep1 - Baby Shark TV …" at bounding box center [1165, 547] width 414 height 649
click at [1141, 418] on div "Title Ext. ID Type Duration I Want to Play with Baby Shark Ep1 - Baby Shark TV …" at bounding box center [1165, 547] width 414 height 649
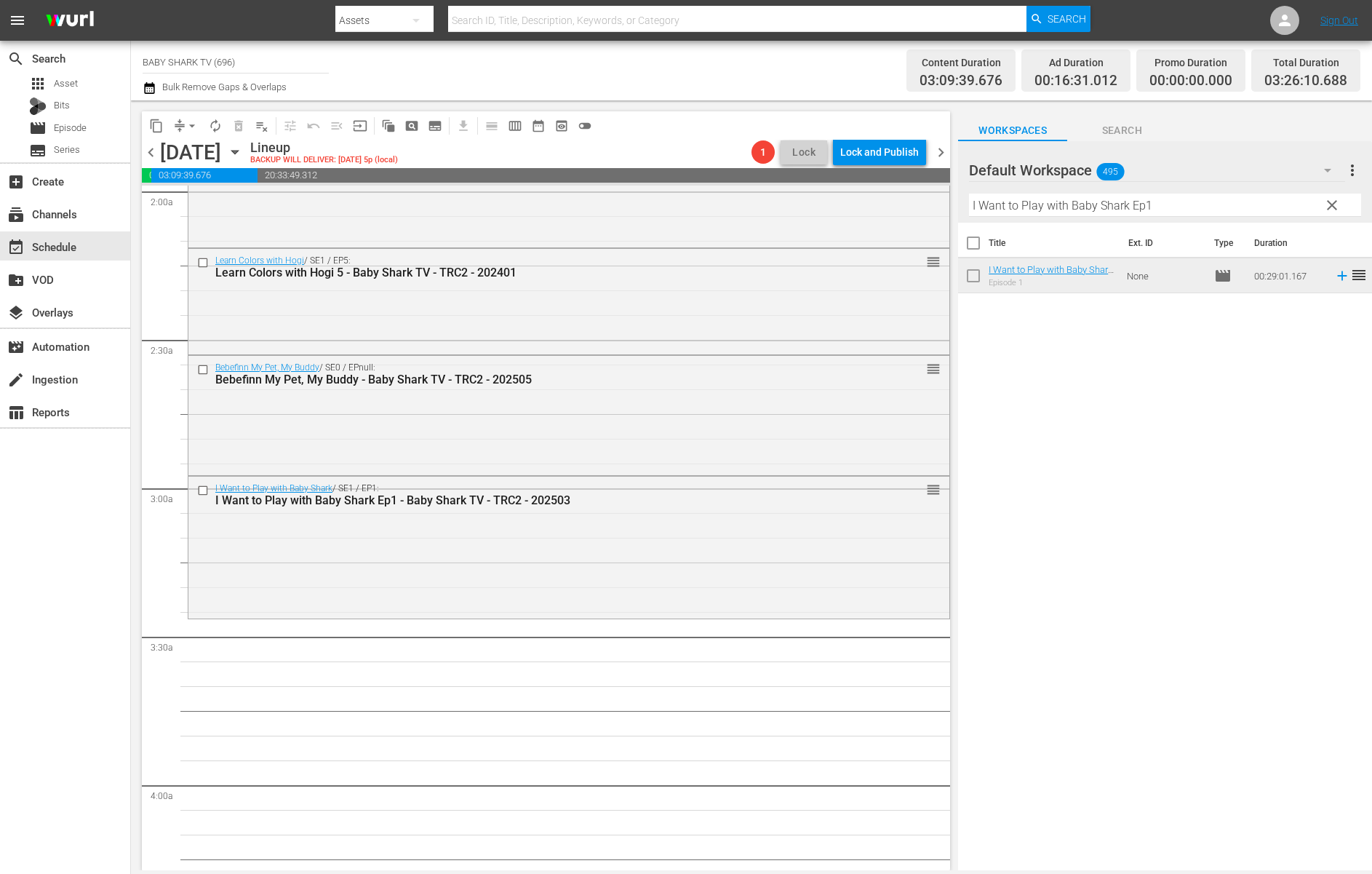
drag, startPoint x: 1069, startPoint y: 273, endPoint x: 1347, endPoint y: 404, distance: 307.3
